Goal: Information Seeking & Learning: Learn about a topic

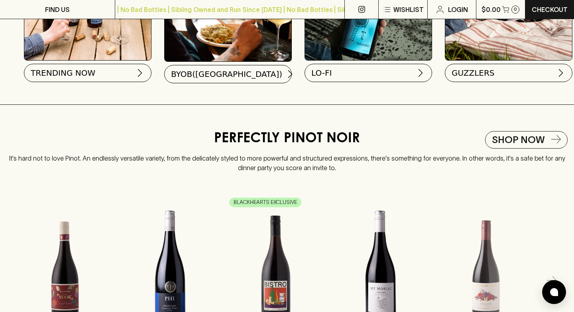
scroll to position [773, 0]
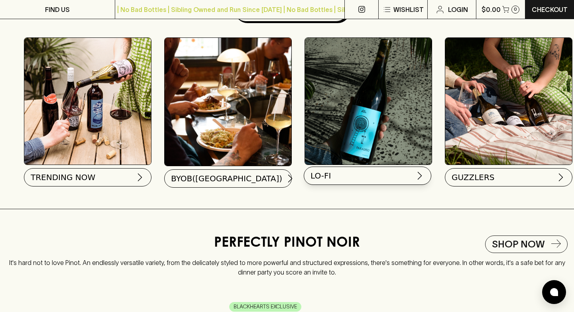
click at [350, 177] on button "LO-FI" at bounding box center [368, 176] width 128 height 18
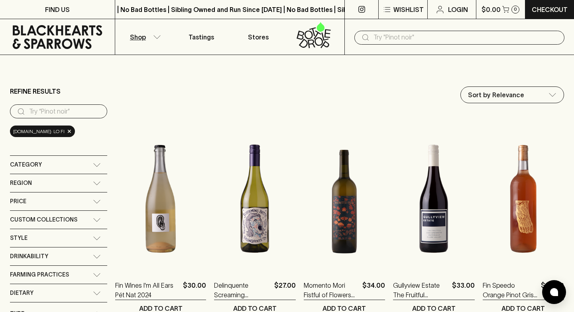
scroll to position [92, 0]
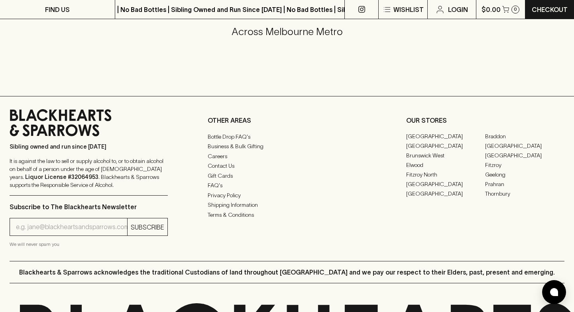
scroll to position [1948, 0]
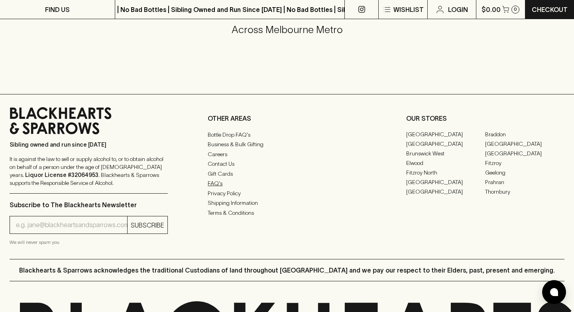
click at [213, 188] on link "FAQ's" at bounding box center [287, 184] width 158 height 10
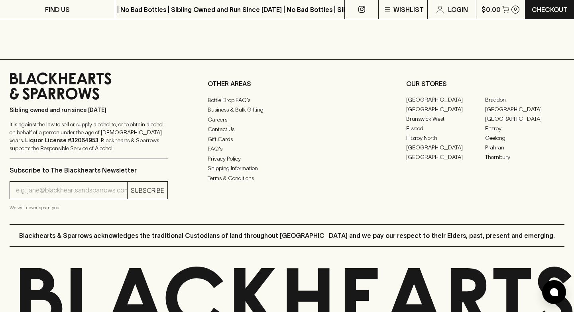
scroll to position [1982, 0]
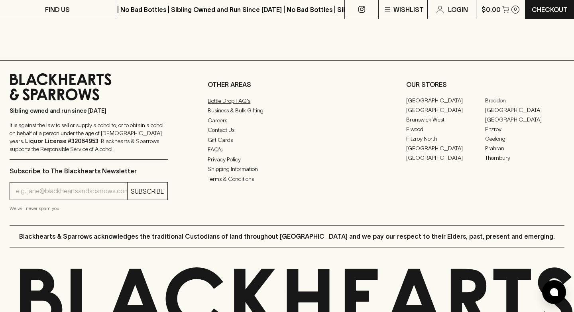
click at [227, 102] on link "Bottle Drop FAQ's" at bounding box center [287, 101] width 158 height 10
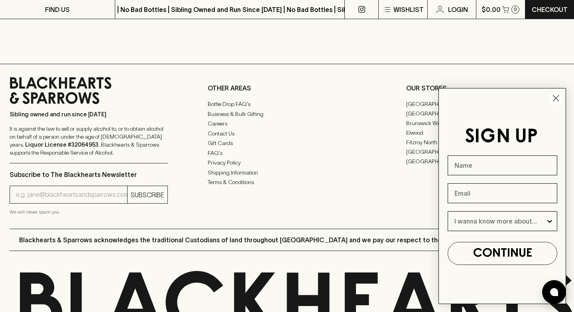
scroll to position [748, 0]
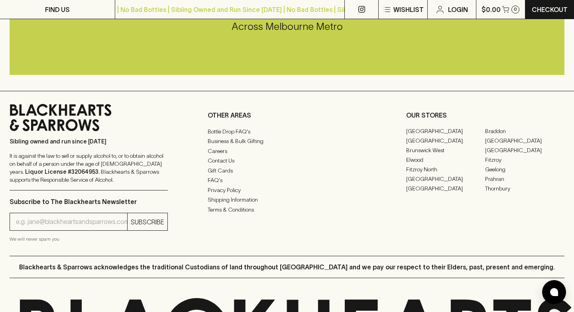
scroll to position [901, 0]
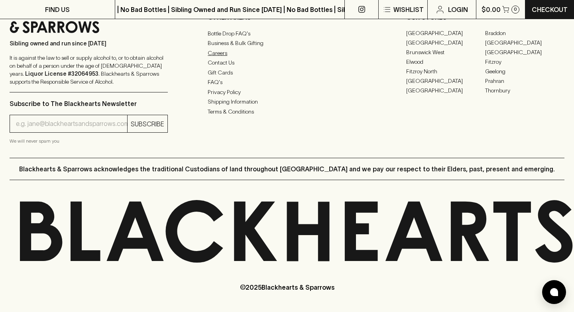
click at [224, 53] on link "Careers" at bounding box center [287, 53] width 158 height 10
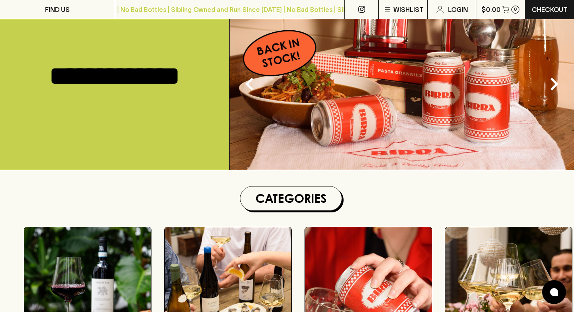
scroll to position [189, 0]
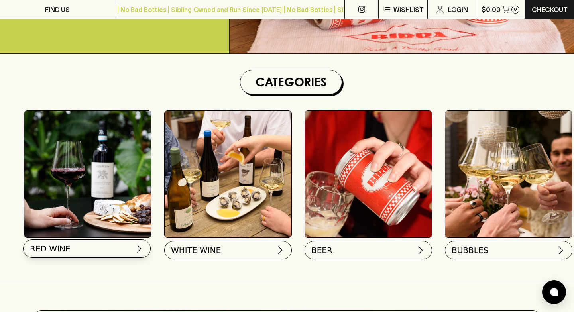
click at [59, 254] on span "RED WINE" at bounding box center [50, 248] width 41 height 11
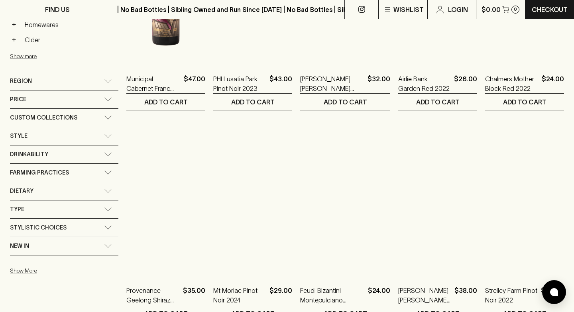
scroll to position [450, 0]
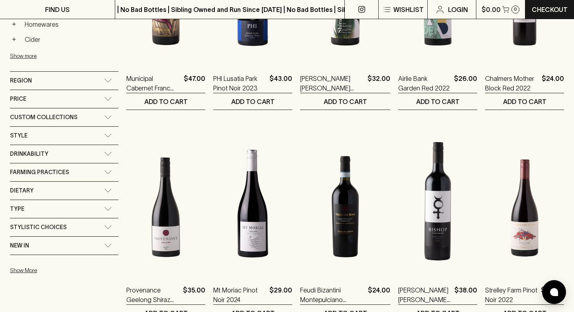
click at [101, 120] on div "Custom Collections" at bounding box center [64, 117] width 108 height 18
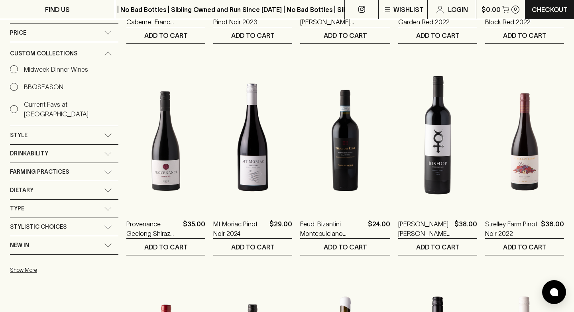
scroll to position [519, 0]
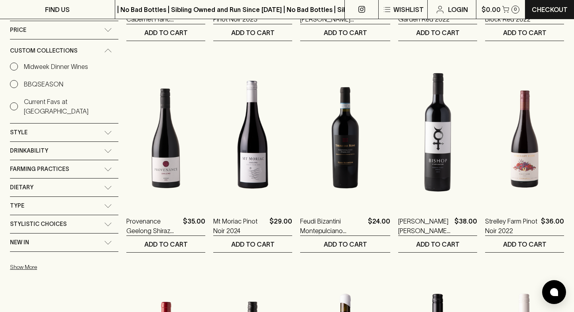
click at [101, 124] on div "Style" at bounding box center [64, 133] width 108 height 18
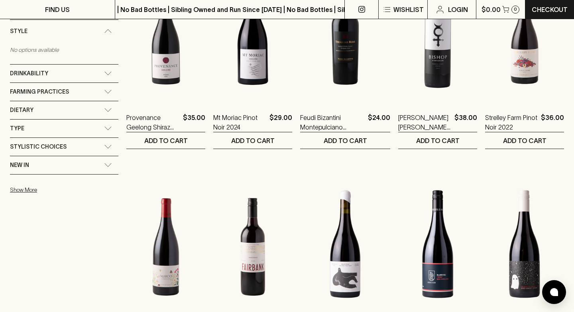
scroll to position [627, 0]
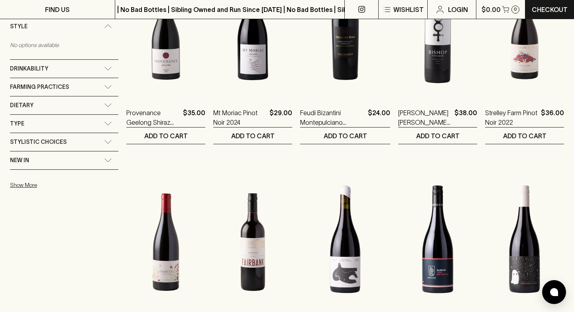
click at [104, 67] on icon at bounding box center [108, 69] width 8 height 4
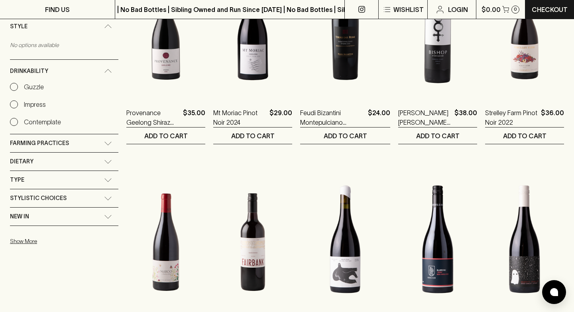
click at [99, 134] on div "Farming Practices" at bounding box center [64, 143] width 108 height 18
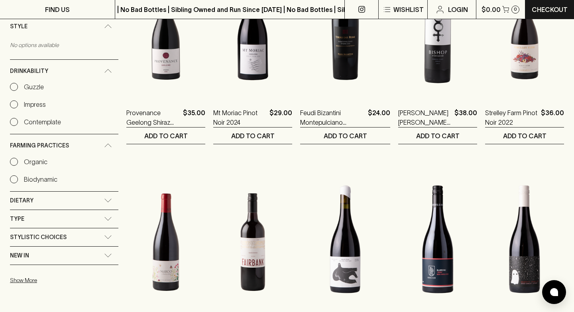
click at [102, 193] on div "Dietary" at bounding box center [64, 201] width 108 height 18
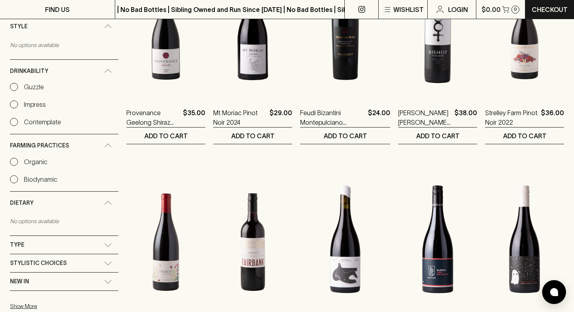
click at [106, 237] on div "Type" at bounding box center [64, 245] width 108 height 18
click at [104, 276] on div "Stylistic Choices" at bounding box center [64, 285] width 108 height 18
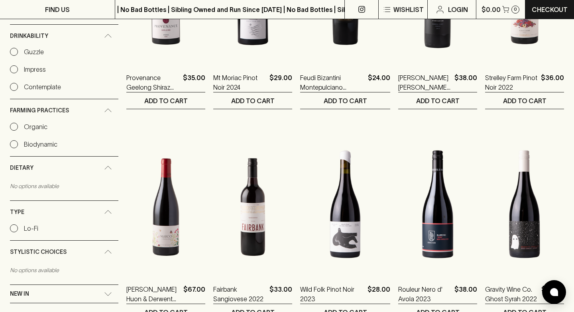
scroll to position [678, 0]
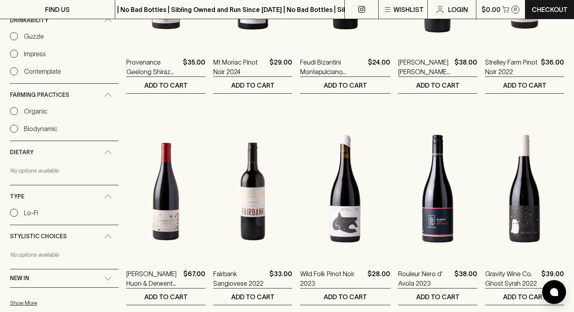
click at [104, 277] on icon at bounding box center [108, 279] width 8 height 4
